Goal: Find specific page/section: Find specific page/section

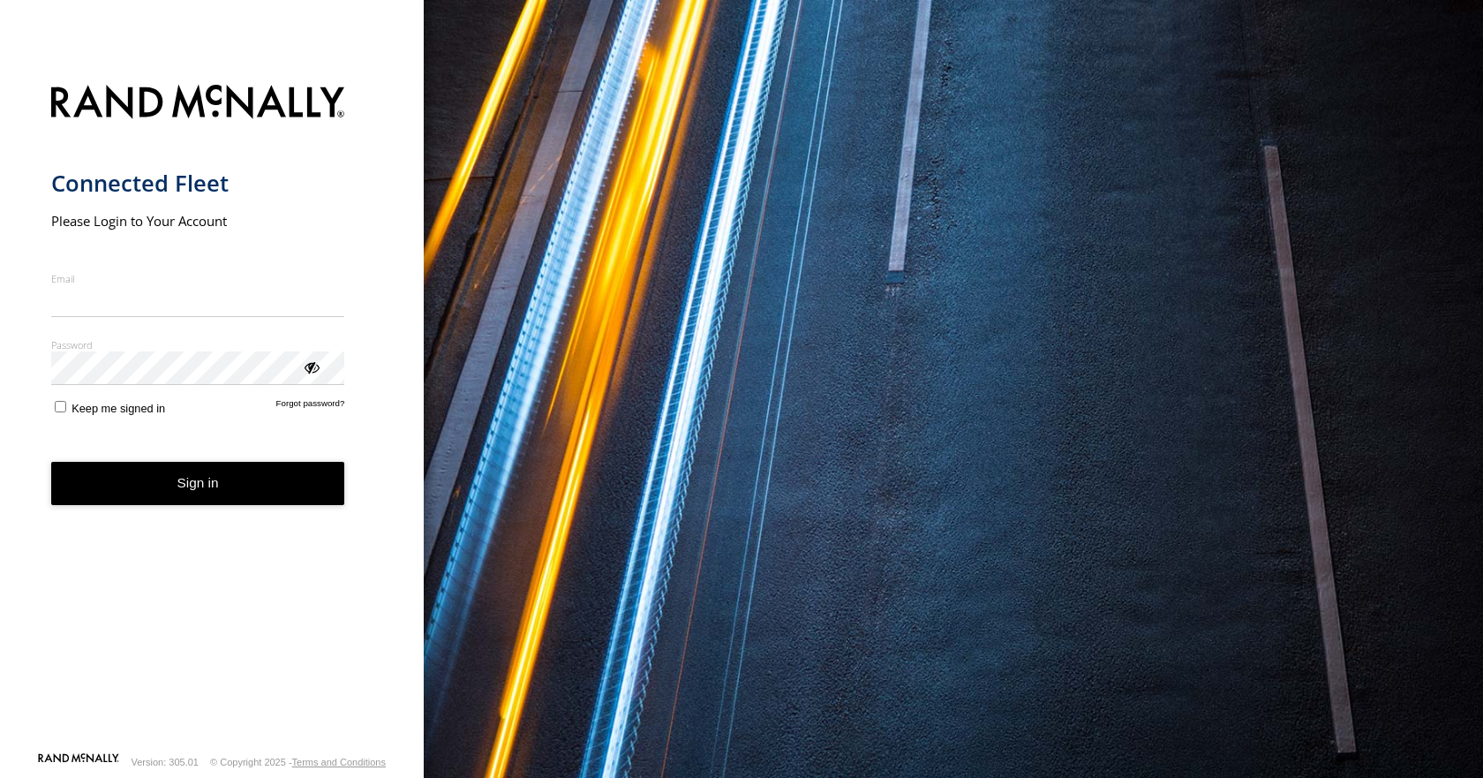
type input "**********"
click at [175, 503] on button "Sign in" at bounding box center [198, 483] width 294 height 43
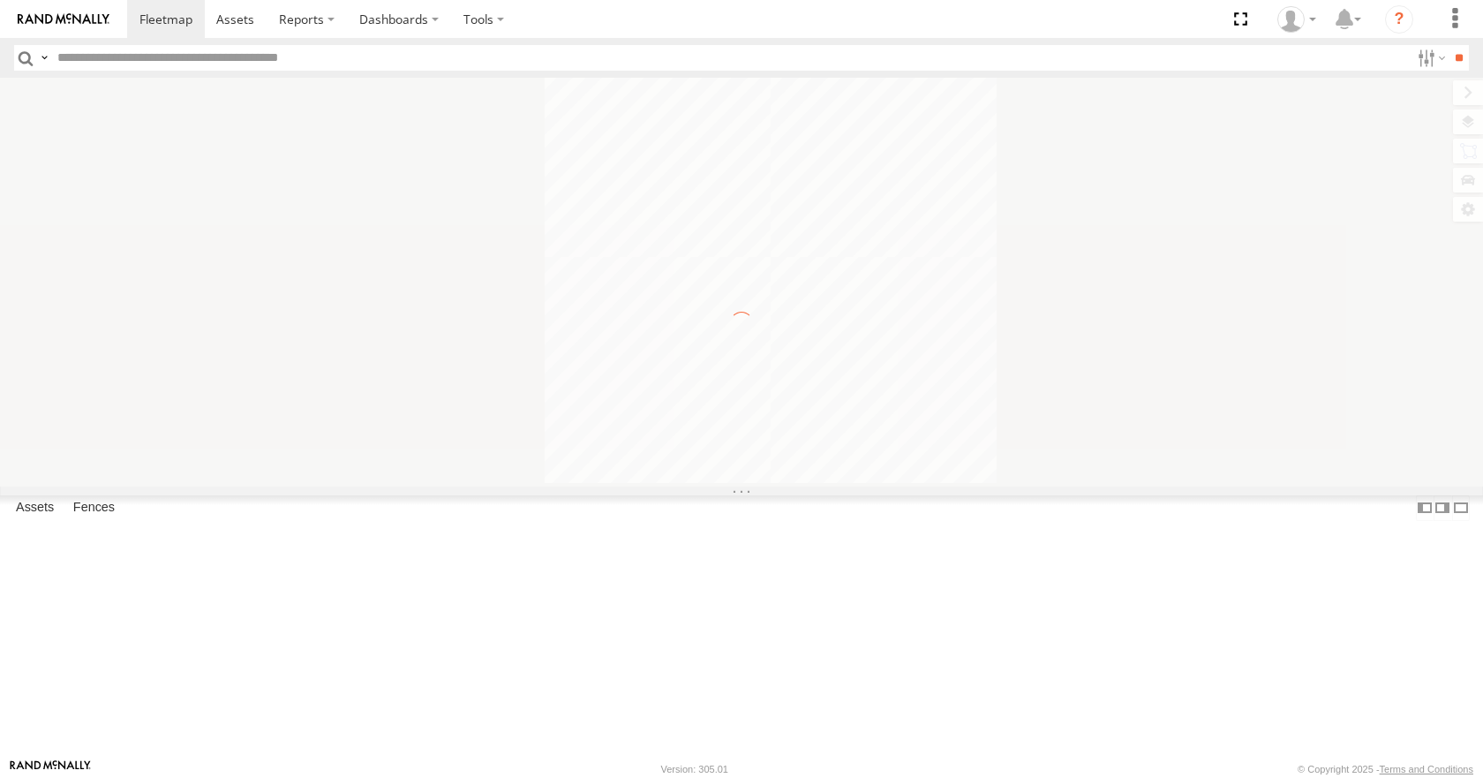
click at [74, 56] on input "text" at bounding box center [729, 58] width 1359 height 26
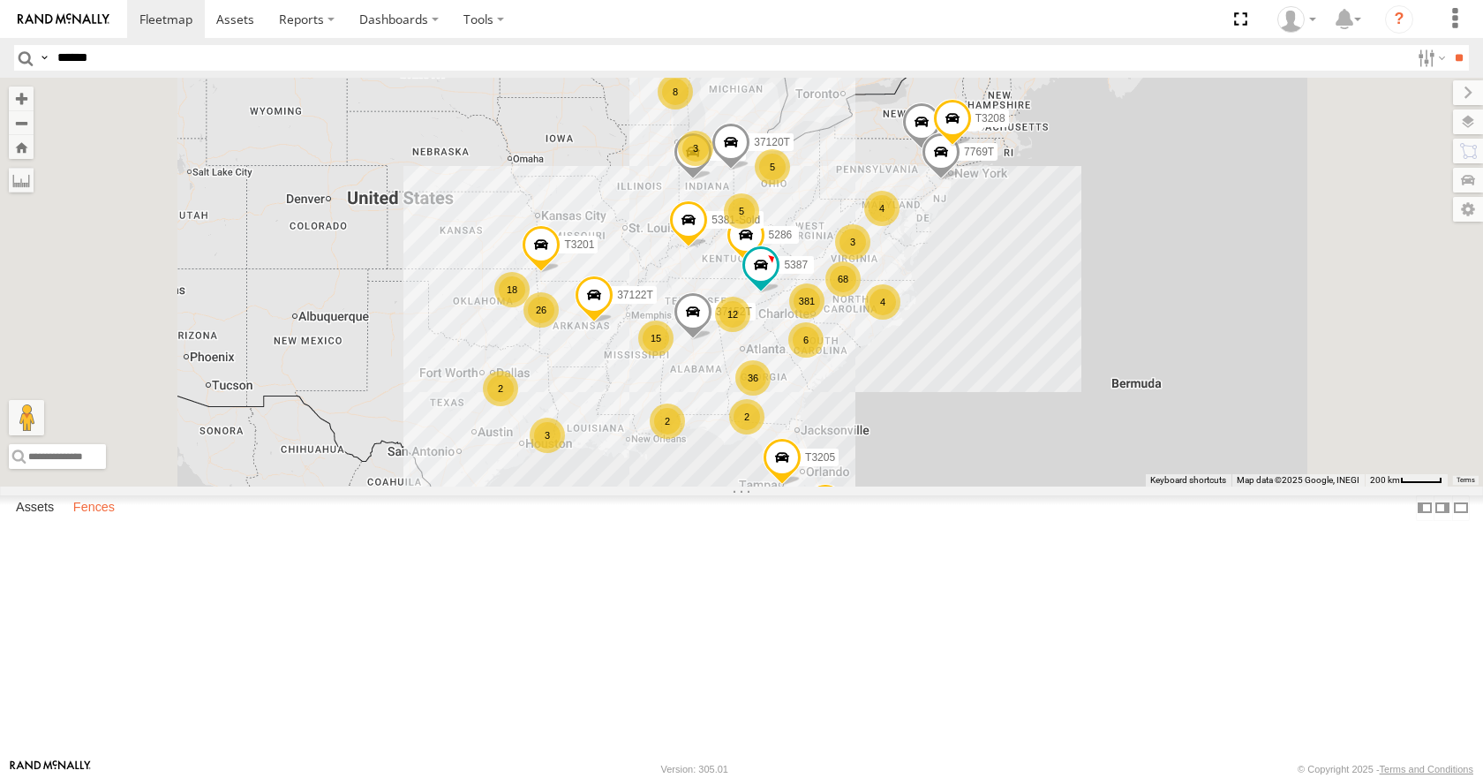
type input "******"
click at [110, 521] on label "Fences" at bounding box center [93, 508] width 59 height 25
click at [0, 0] on div "IFH" at bounding box center [0, 0] width 0 height 0
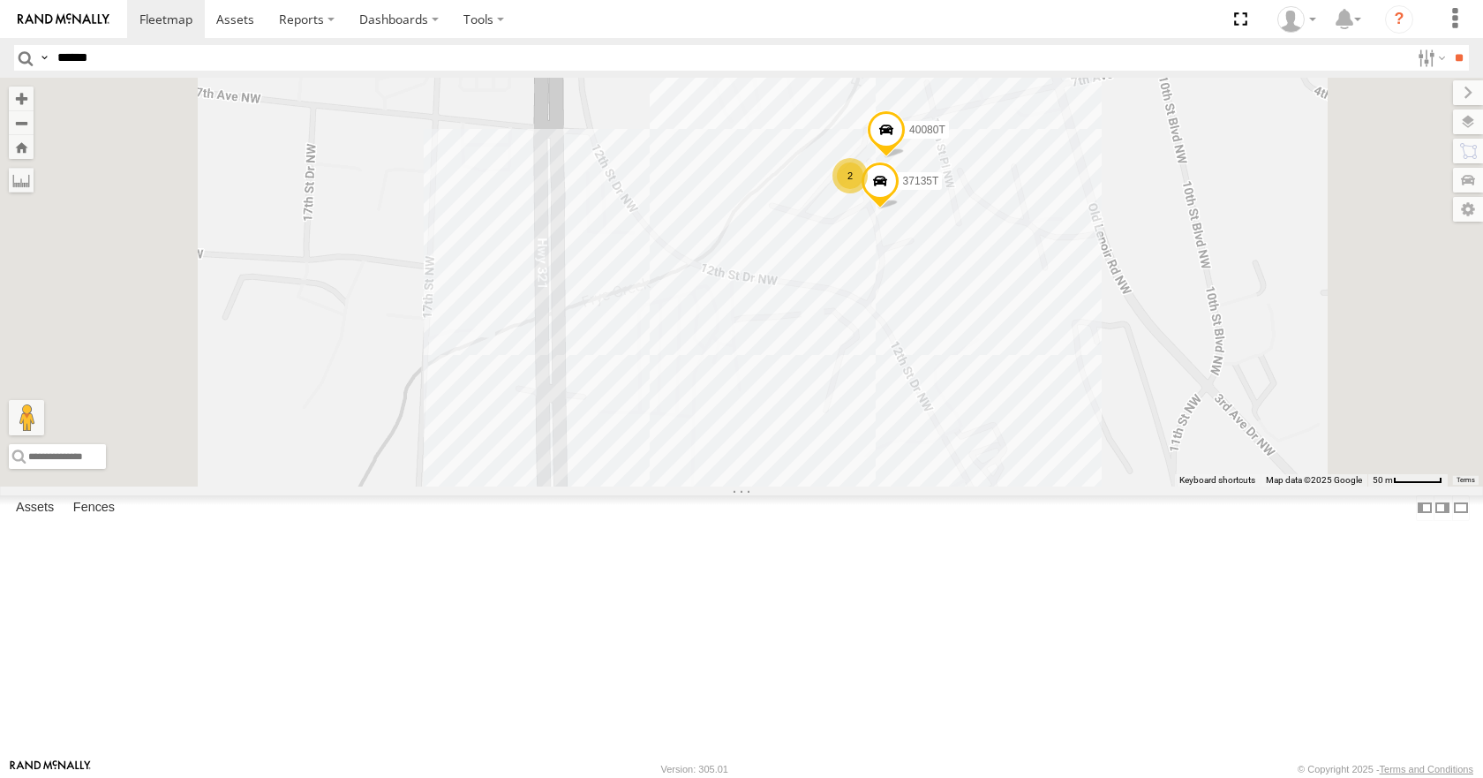
drag, startPoint x: 1104, startPoint y: 272, endPoint x: 1080, endPoint y: 423, distance: 152.9
click at [1089, 425] on div "5396 37135T 2 40080T" at bounding box center [741, 282] width 1483 height 408
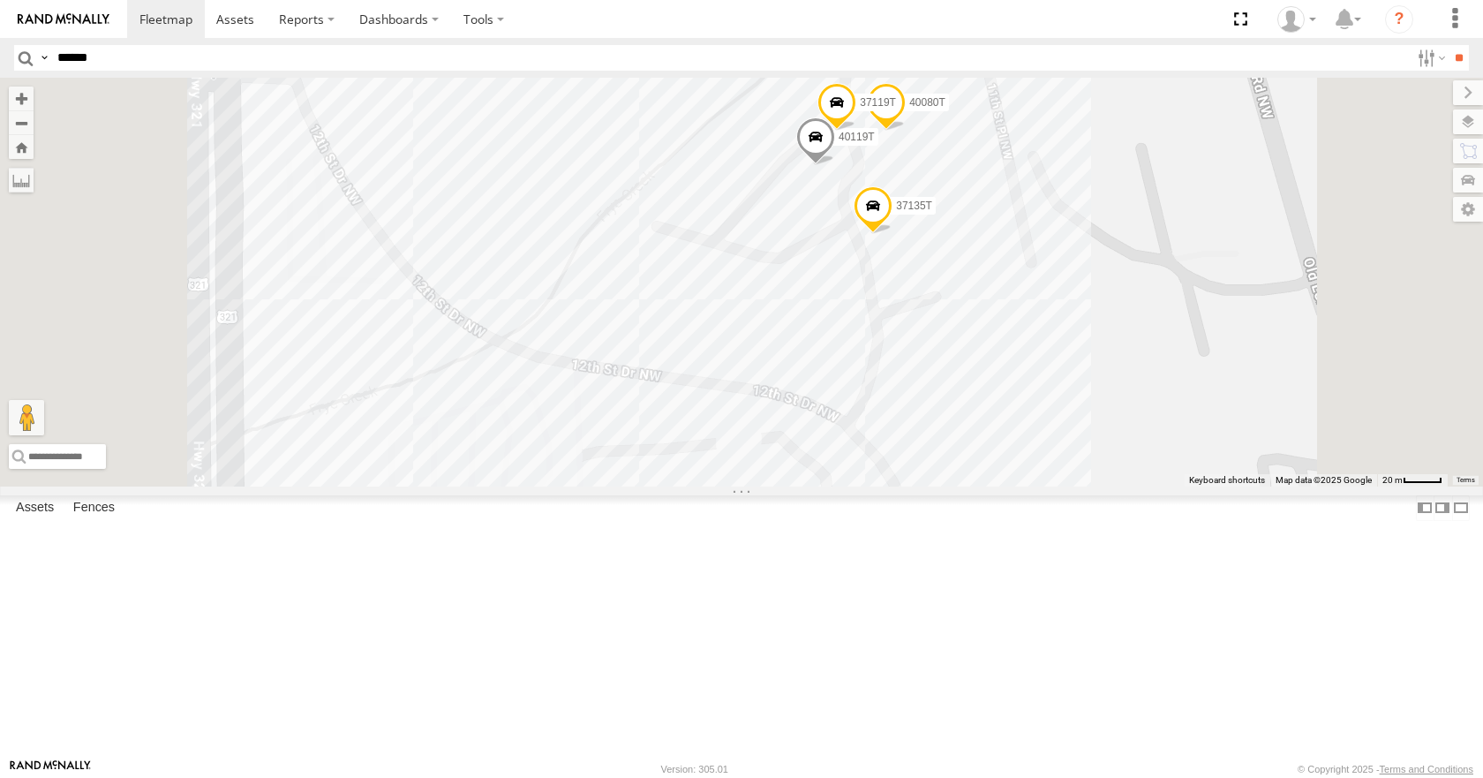
drag, startPoint x: 1076, startPoint y: 346, endPoint x: 1072, endPoint y: 452, distance: 106.0
click at [1074, 452] on div "5396 37135T 40080T 40119T 37119T" at bounding box center [741, 282] width 1483 height 408
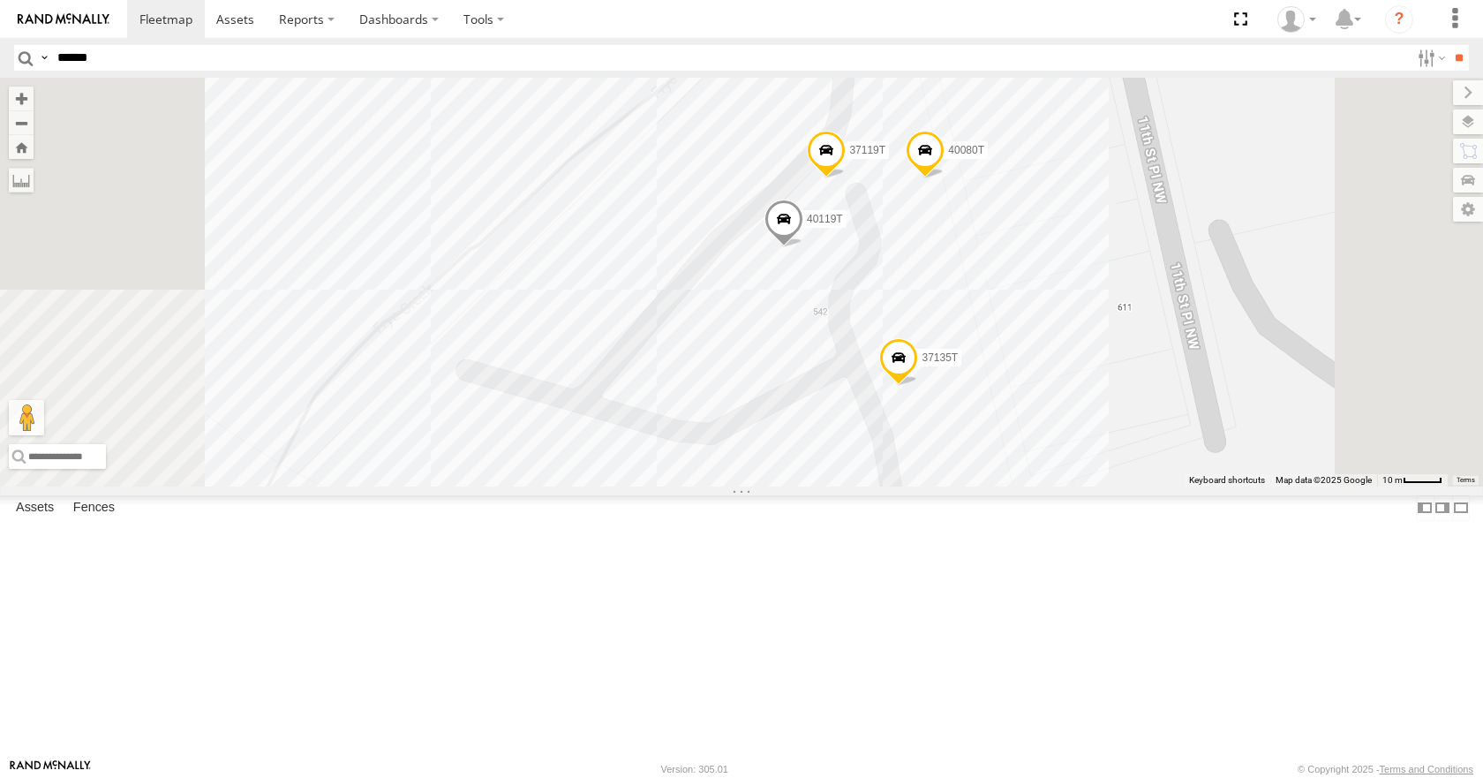
drag, startPoint x: 1090, startPoint y: 380, endPoint x: 1118, endPoint y: 662, distance: 283.9
click at [1118, 485] on div "5396 37135T 40080T 40119T 37119T" at bounding box center [741, 282] width 1483 height 408
